Goal: Transaction & Acquisition: Purchase product/service

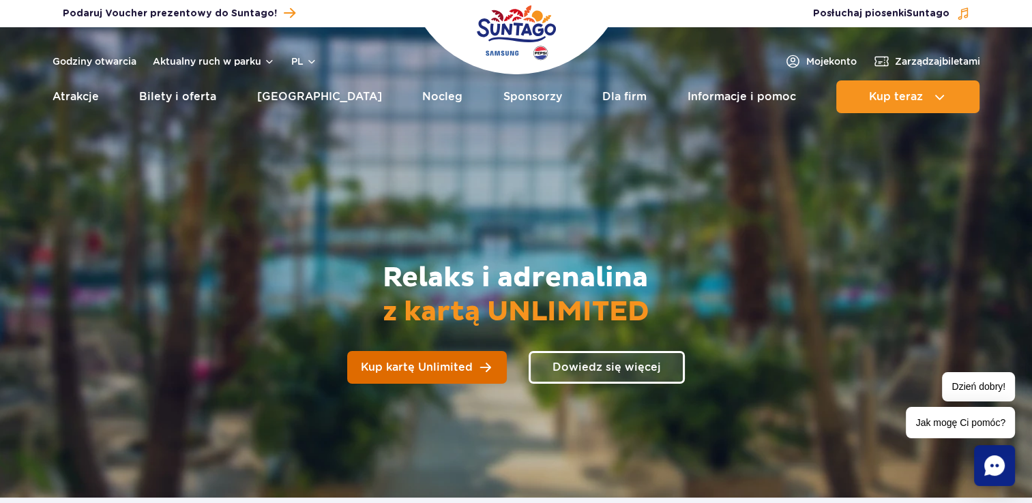
click at [453, 362] on span "Kup kartę Unlimited" at bounding box center [417, 367] width 112 height 11
click at [505, 370] on link "Kup kartę Unlimited" at bounding box center [427, 367] width 160 height 33
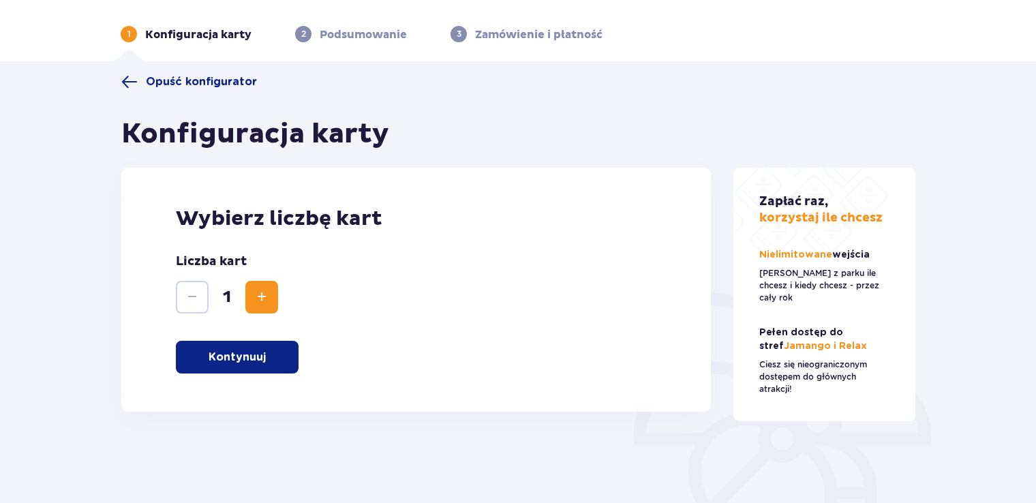
scroll to position [68, 0]
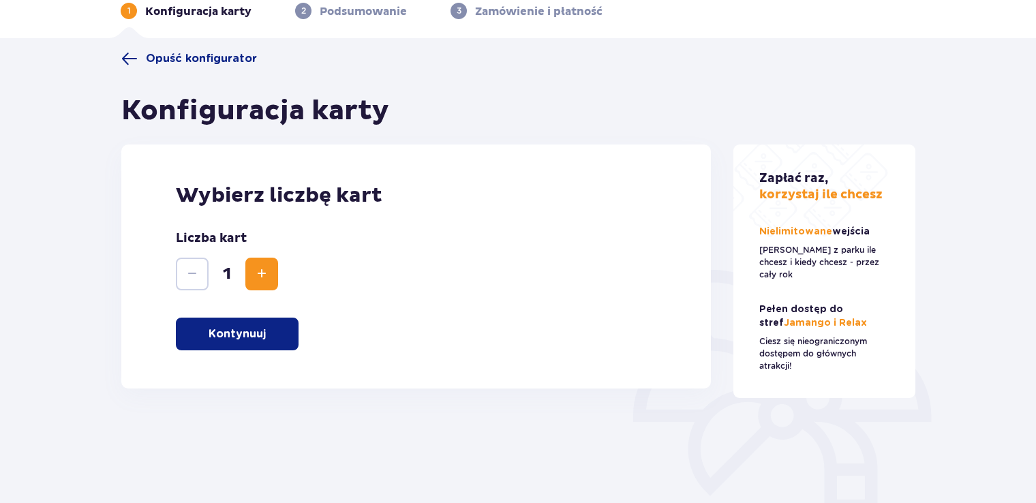
click at [271, 273] on button "Increase" at bounding box center [261, 274] width 33 height 33
click at [256, 366] on div "Wybierz liczbę kart Liczba kart 2 Kontynuuj" at bounding box center [416, 267] width 590 height 244
click at [258, 334] on p "Kontynuuj" at bounding box center [237, 334] width 57 height 15
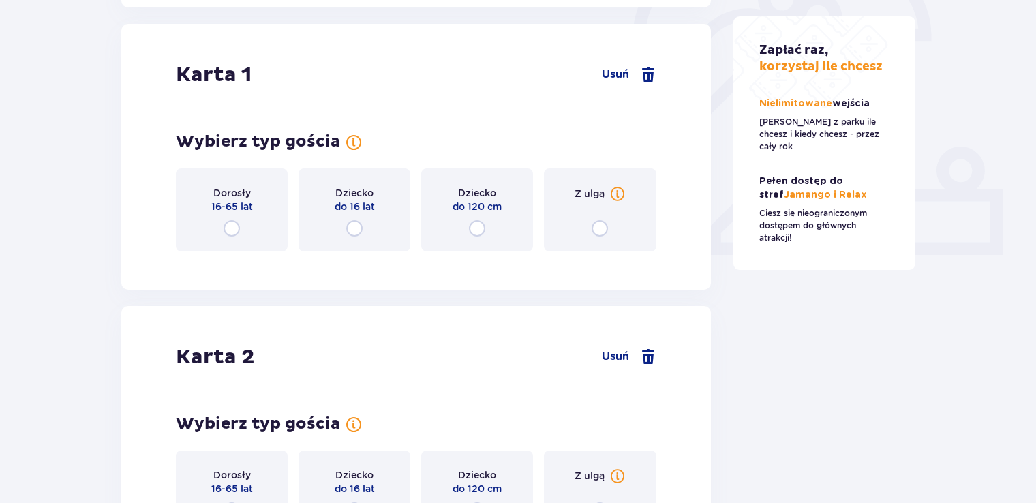
scroll to position [457, 0]
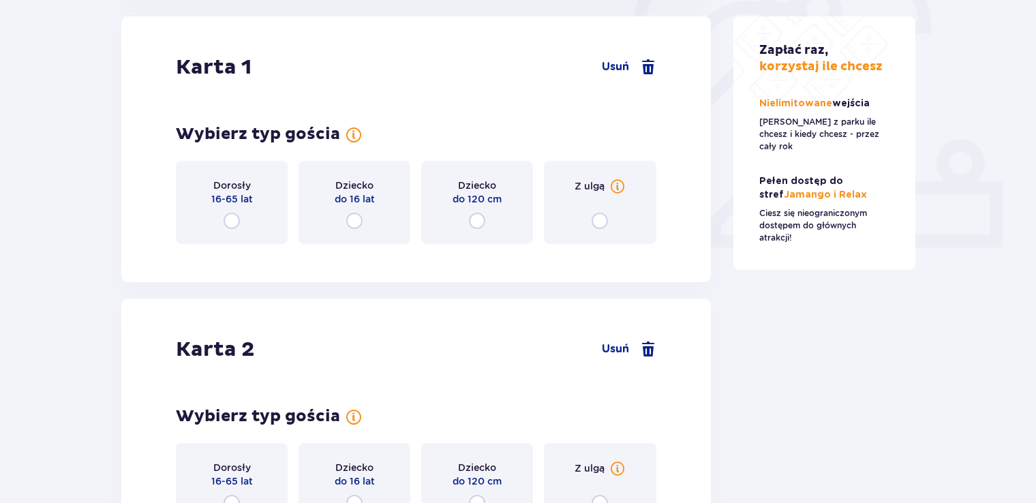
click at [243, 220] on div "Dorosły 16-65 lat" at bounding box center [232, 202] width 112 height 83
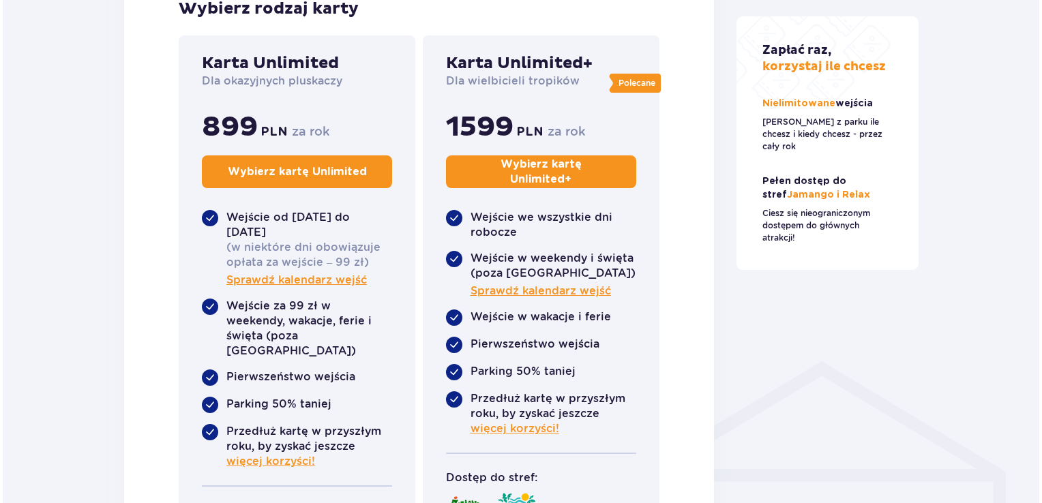
scroll to position [728, 0]
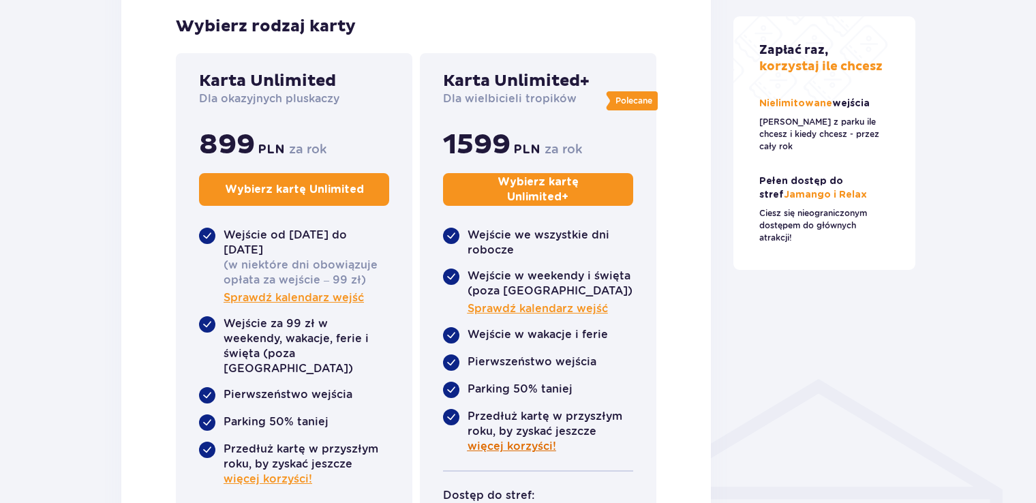
click at [527, 447] on span "więcej korzyści!" at bounding box center [512, 446] width 89 height 15
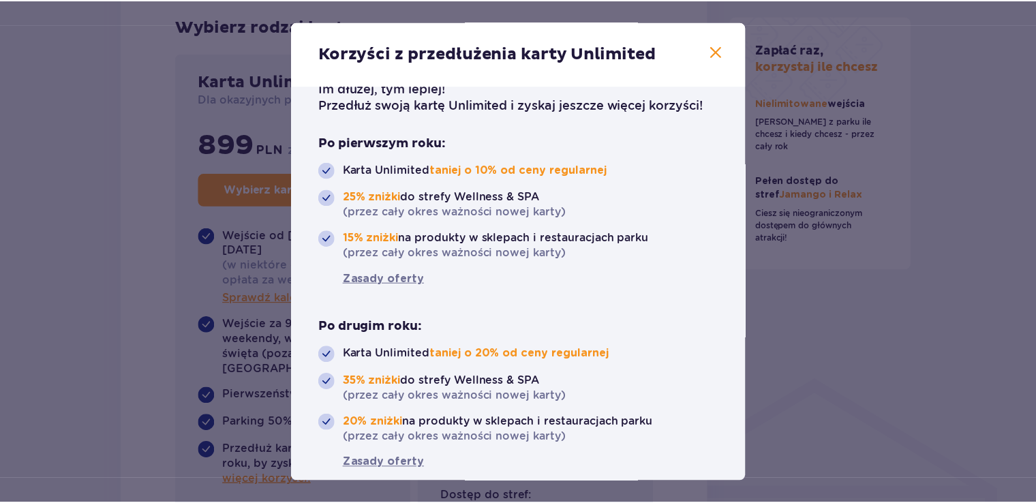
scroll to position [49, 0]
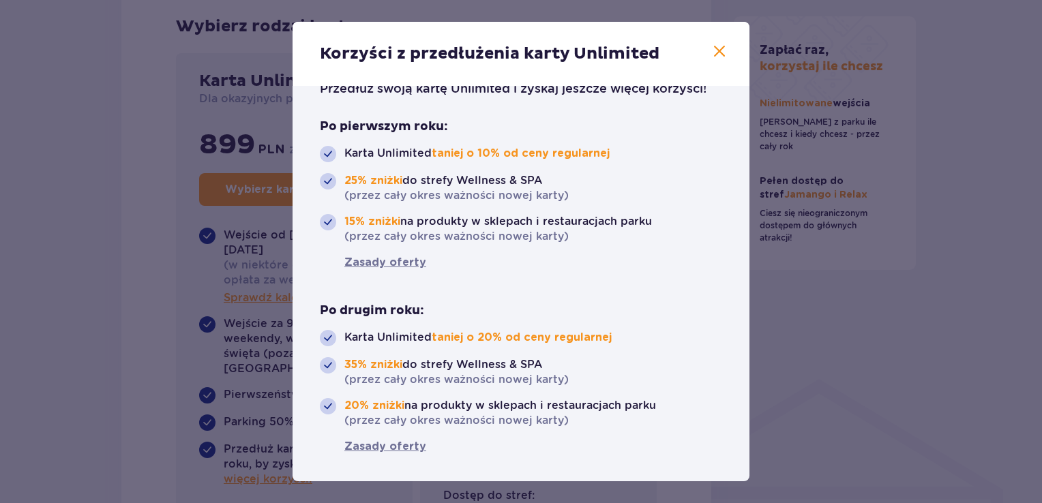
click at [711, 51] on span at bounding box center [719, 52] width 16 height 16
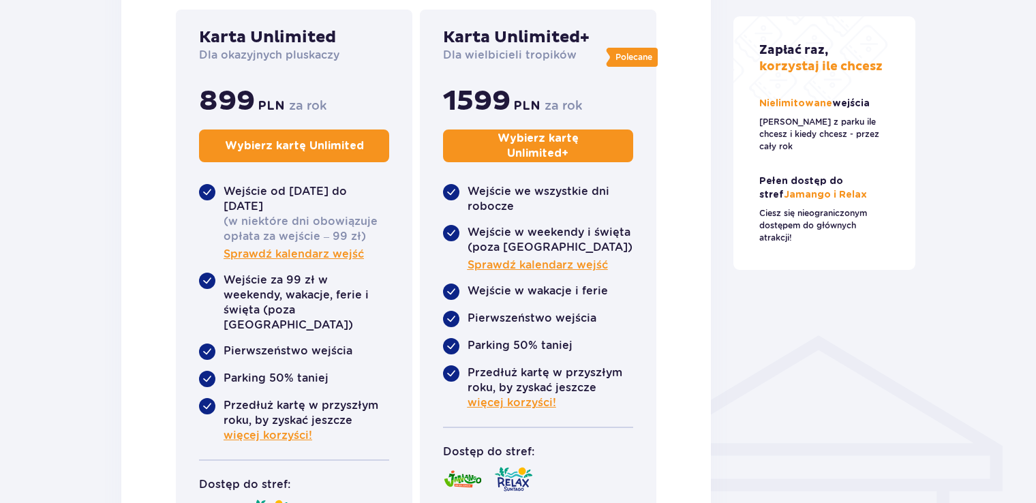
scroll to position [796, 0]
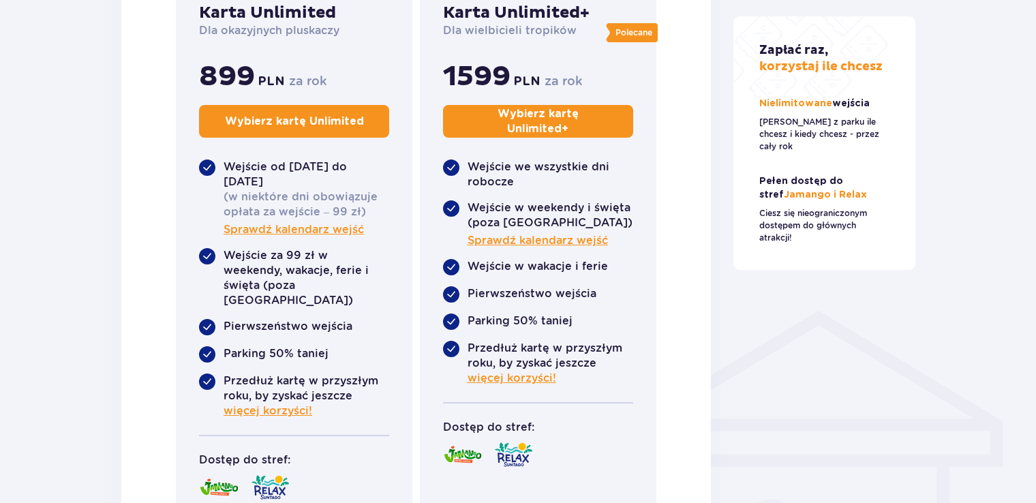
click at [534, 113] on p "Wybierz kartę Unlimited +" at bounding box center [538, 121] width 144 height 30
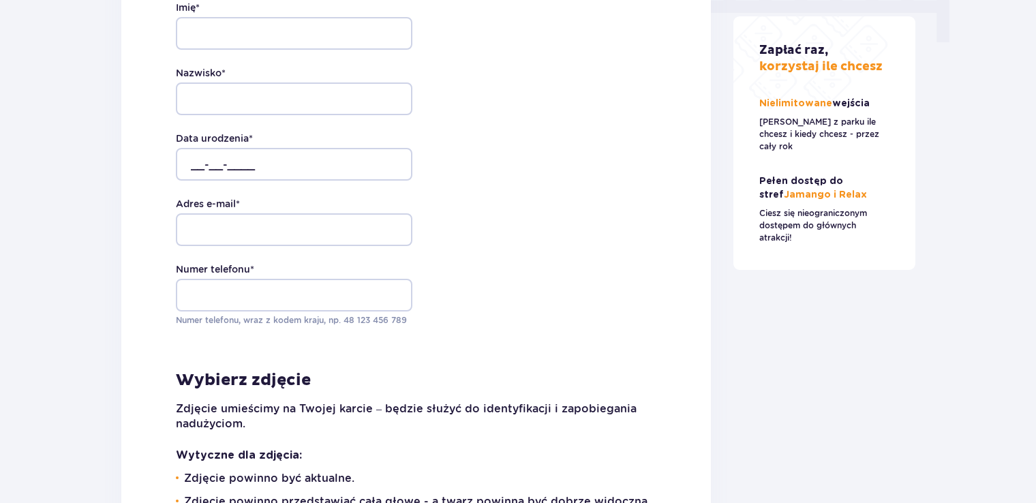
scroll to position [1292, 0]
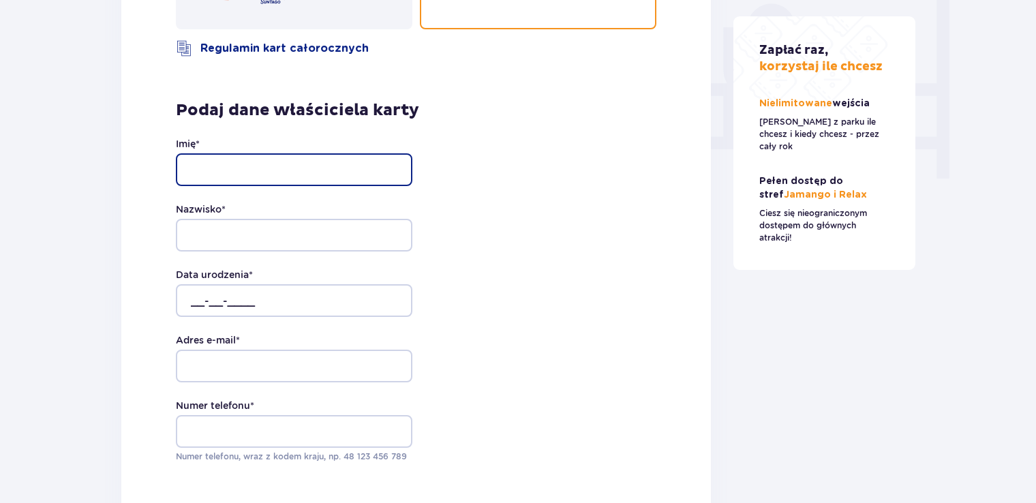
click at [318, 153] on input "Imię *" at bounding box center [294, 169] width 237 height 33
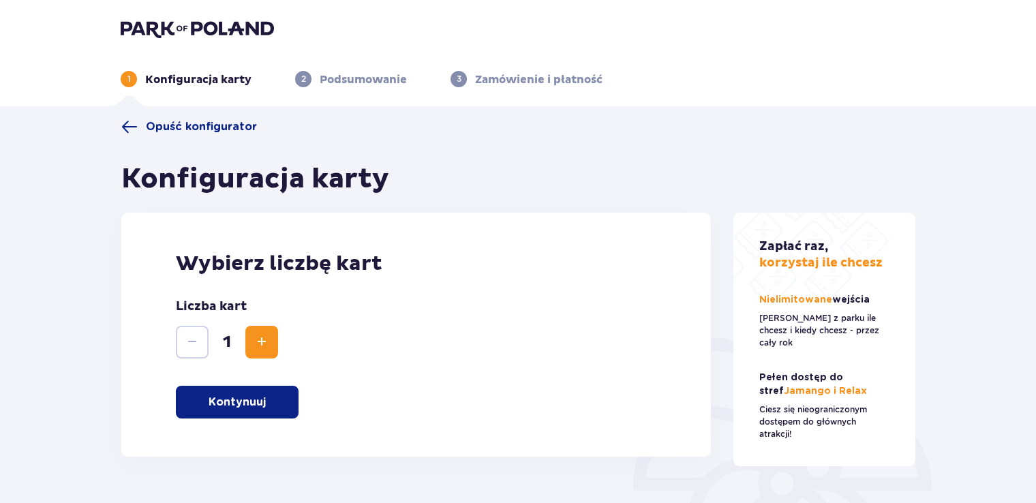
click at [260, 400] on p "Kontynuuj" at bounding box center [237, 402] width 57 height 15
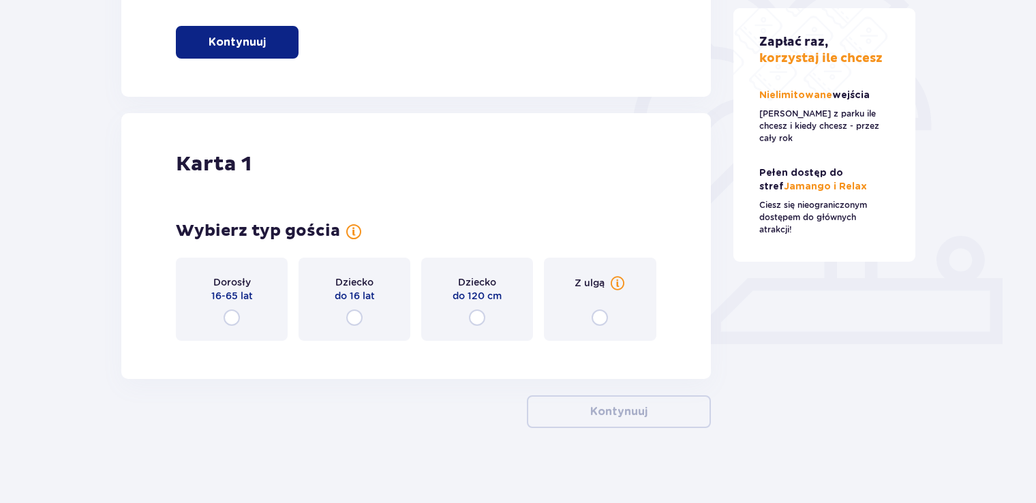
scroll to position [366, 0]
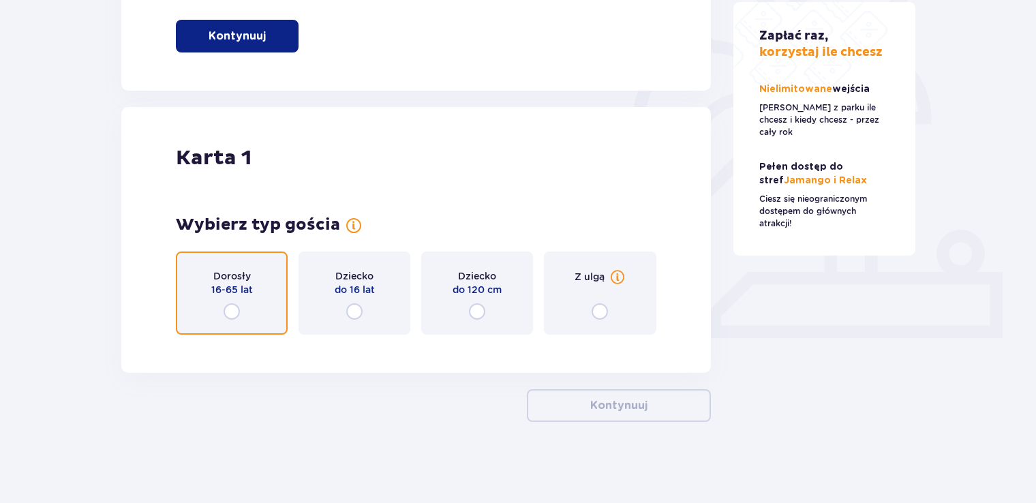
click at [226, 307] on input "radio" at bounding box center [232, 311] width 16 height 16
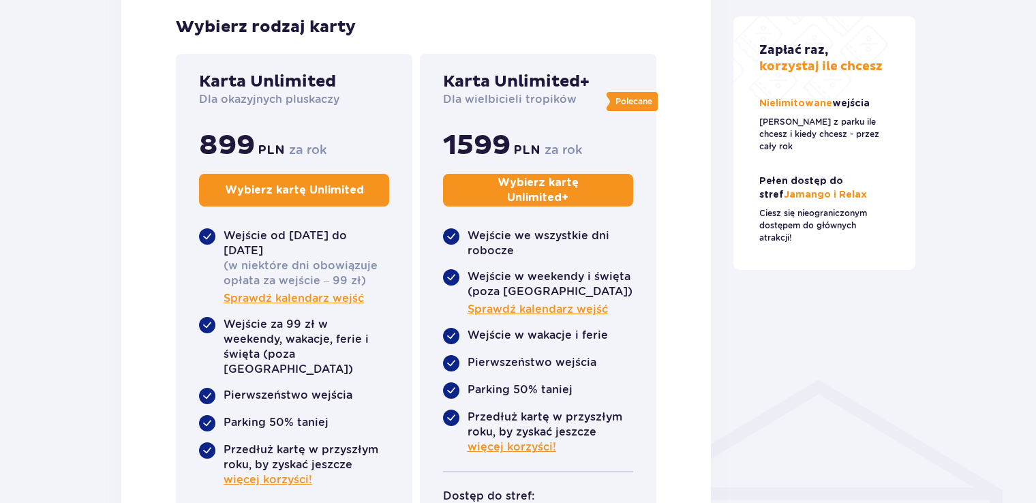
scroll to position [728, 0]
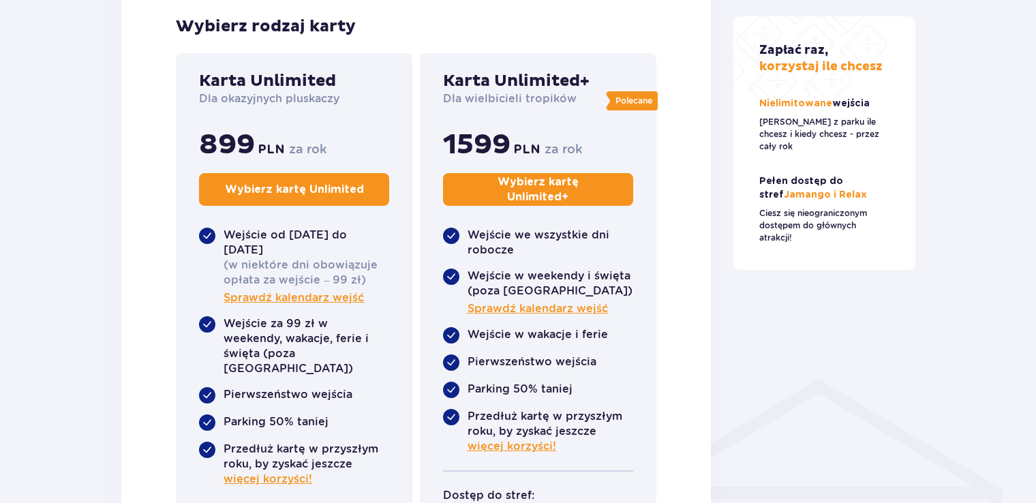
click at [518, 202] on button "Wybierz kartę Unlimited +" at bounding box center [538, 189] width 190 height 33
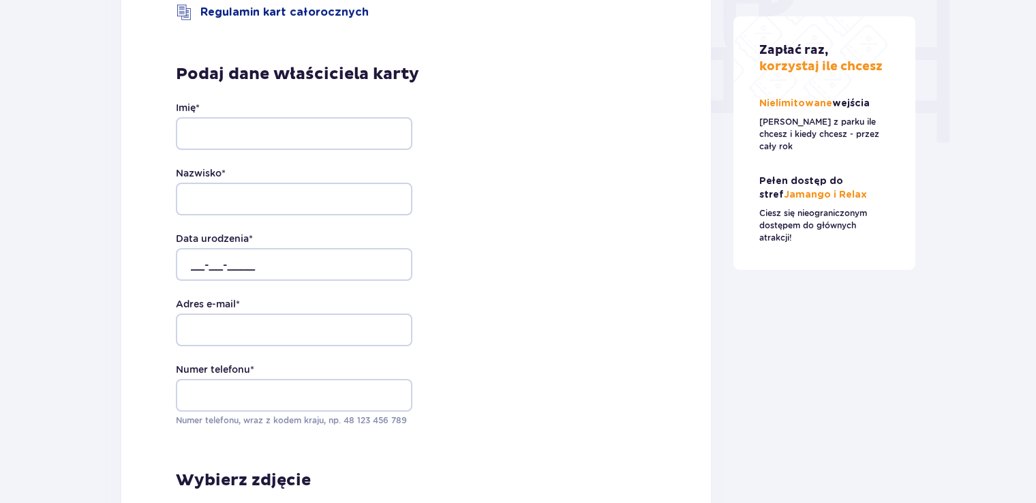
scroll to position [1360, 0]
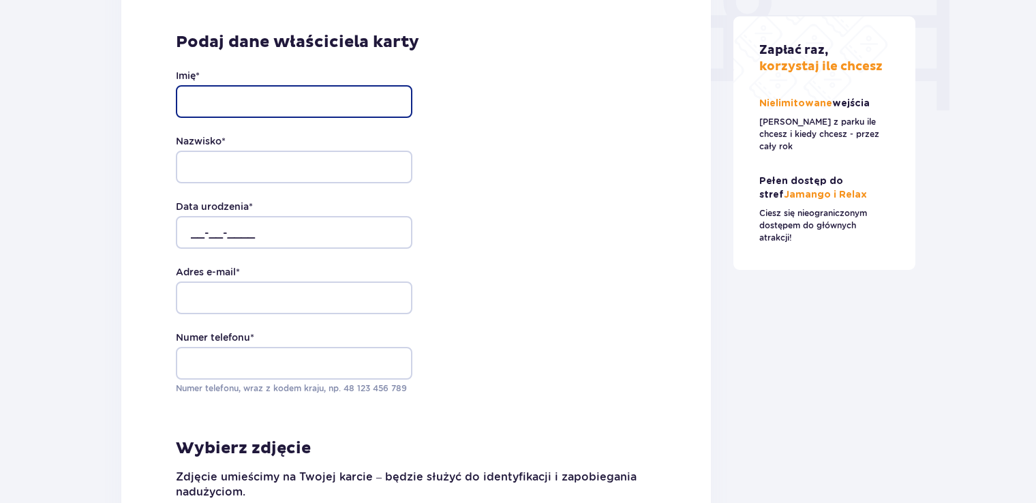
click at [399, 97] on input "Imię *" at bounding box center [294, 101] width 237 height 33
type input "Katarzyna"
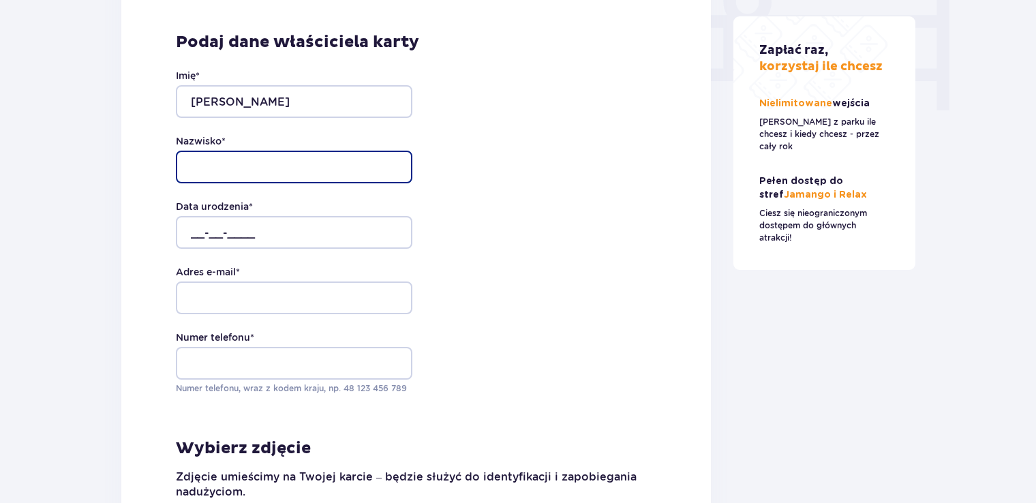
type input "Chrzan"
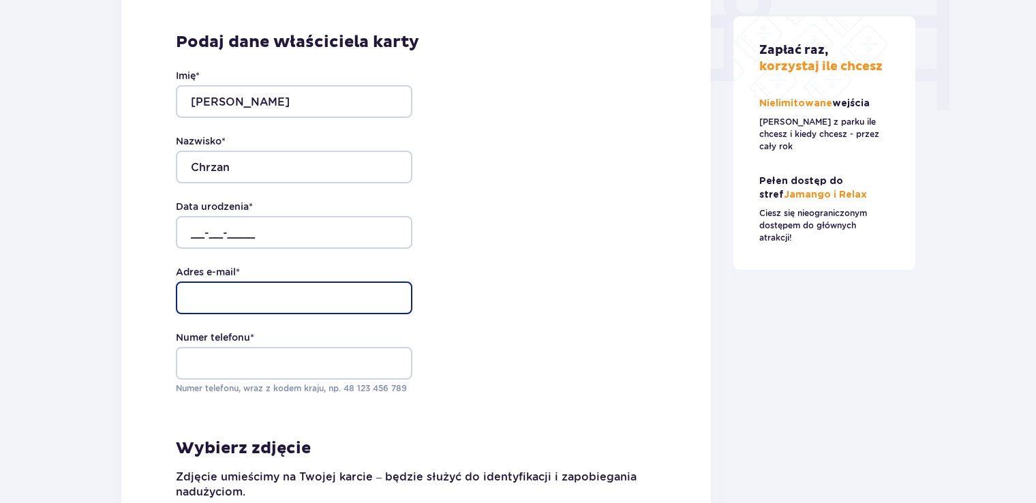
type input "kasia.05@vp.pl"
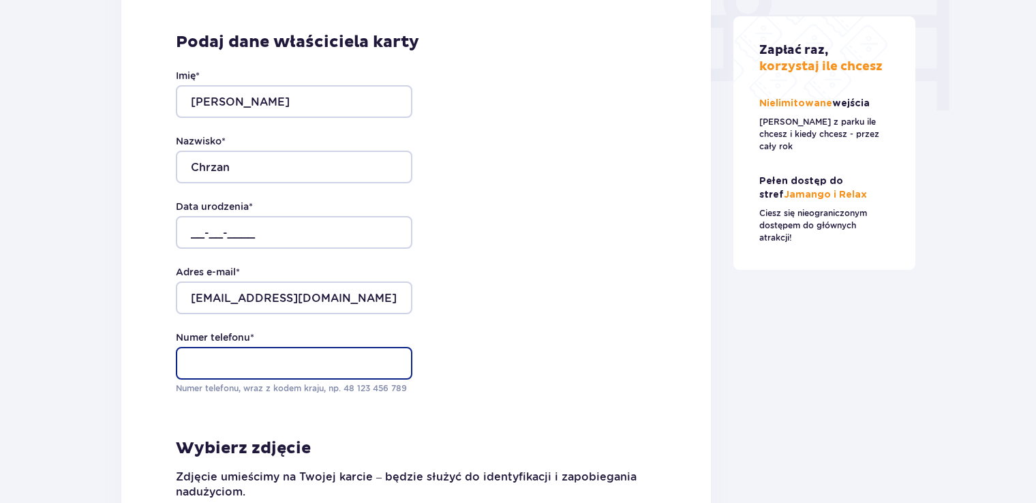
type input "+48500685674"
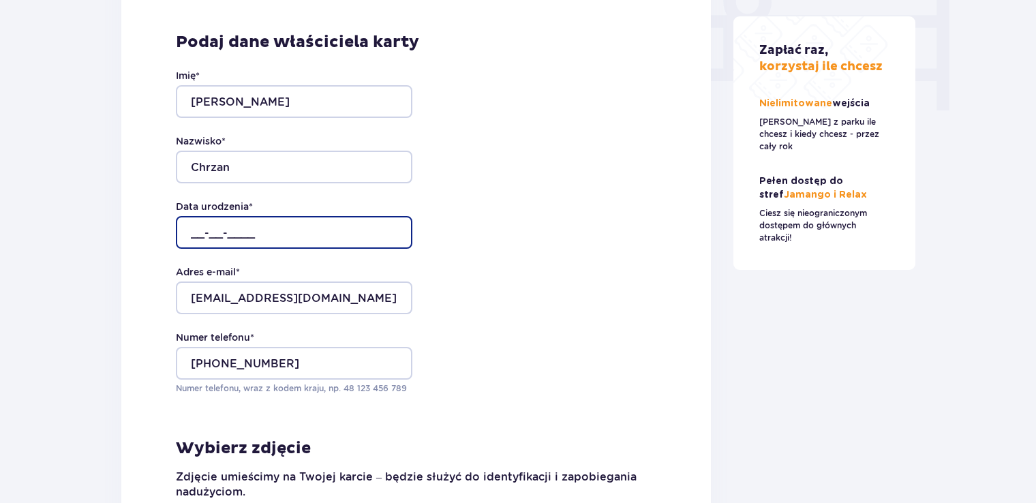
click at [341, 222] on input "__-__-____" at bounding box center [294, 232] width 237 height 33
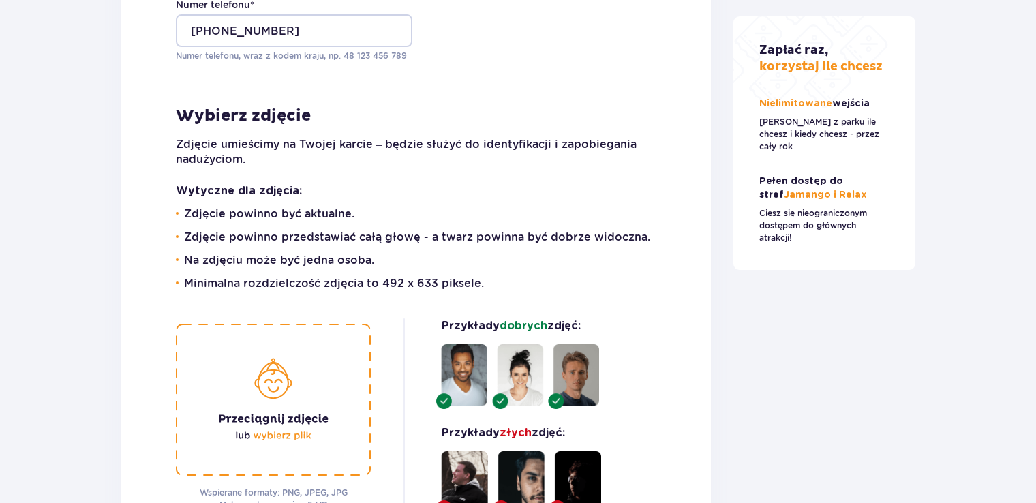
scroll to position [1770, 0]
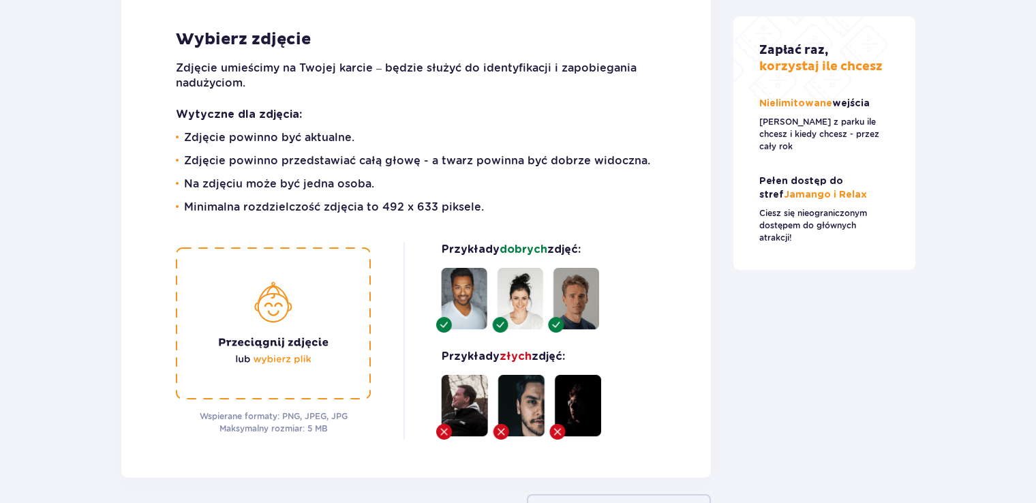
type input "17-04-1994"
click at [268, 292] on img at bounding box center [273, 324] width 195 height 152
